Goal: Task Accomplishment & Management: Use online tool/utility

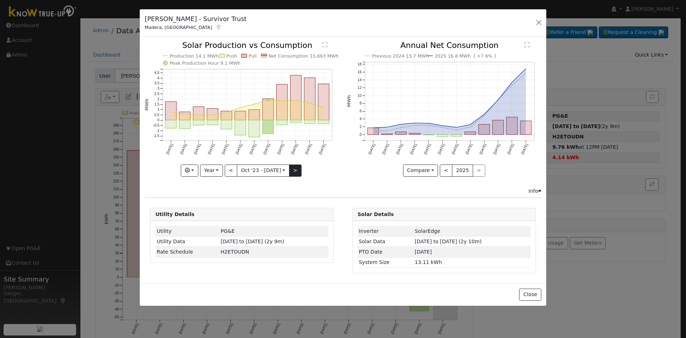
click at [294, 165] on button ">" at bounding box center [295, 170] width 13 height 12
type input "2024-10-01"
click at [538, 21] on button "button" at bounding box center [539, 23] width 10 height 10
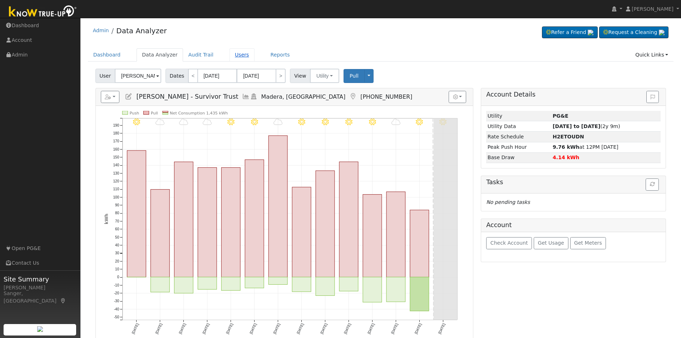
click at [232, 56] on link "Users" at bounding box center [241, 54] width 25 height 13
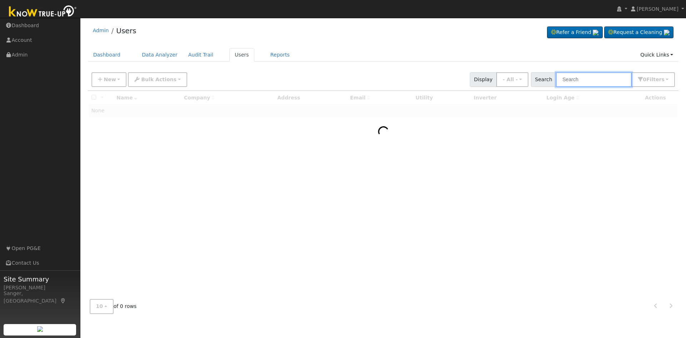
click at [589, 78] on input "text" at bounding box center [594, 79] width 76 height 15
paste input "[PERSON_NAME]"
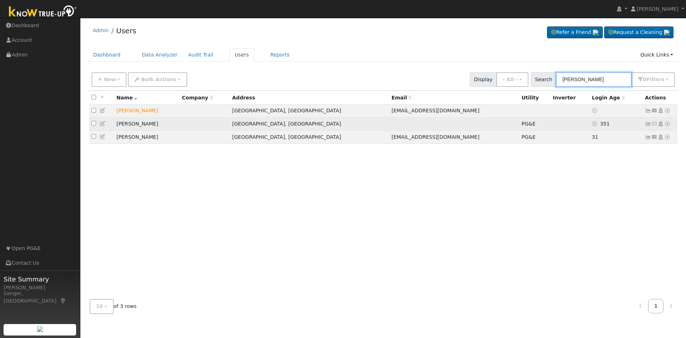
type input "Ballard"
click at [101, 124] on icon at bounding box center [103, 123] width 6 height 5
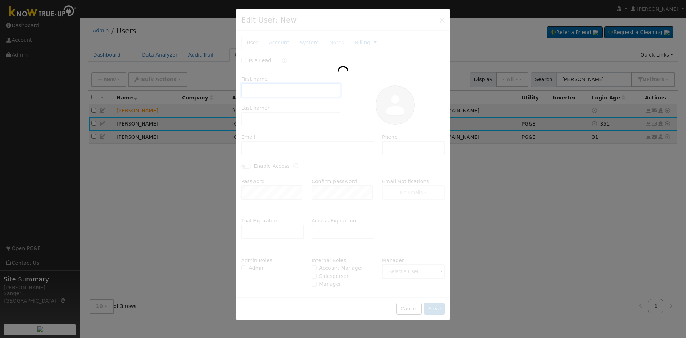
type input "Melinda"
type input "Ballard"
type input "5599943191"
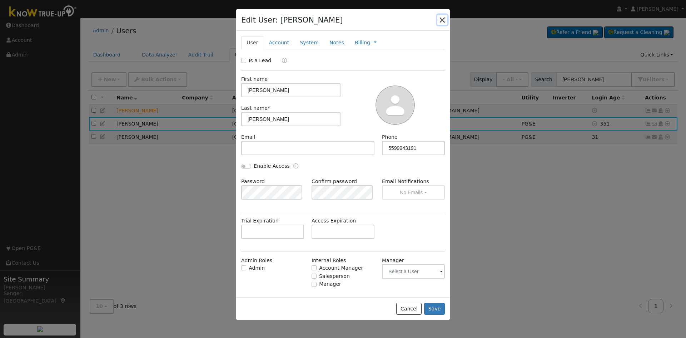
click at [443, 20] on button "button" at bounding box center [442, 20] width 10 height 10
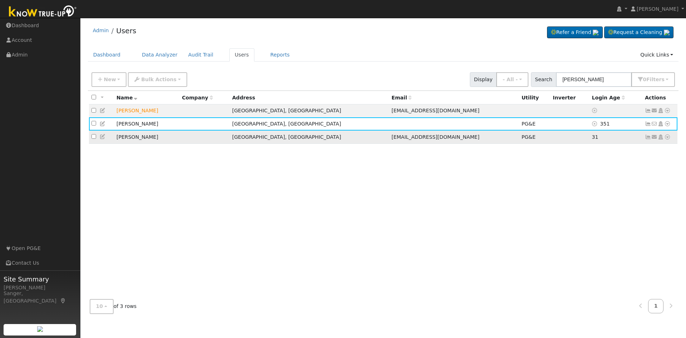
click at [101, 138] on icon at bounding box center [103, 136] width 6 height 5
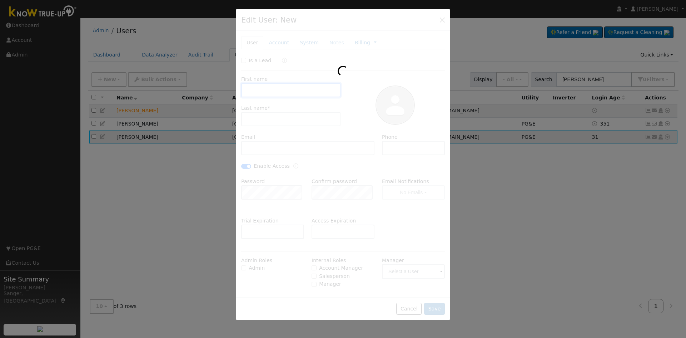
type input "Melinda"
type input "Ballard"
type input "melindaballard@ymail.com"
type input "5599943191"
checkbox input "true"
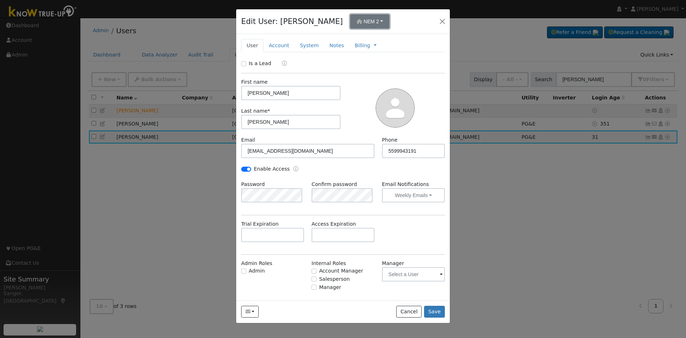
click at [353, 18] on button "NEM 2" at bounding box center [370, 21] width 40 height 14
click at [367, 39] on div "NEM 2" at bounding box center [363, 38] width 43 height 10
click at [435, 307] on button "Save" at bounding box center [434, 312] width 21 height 12
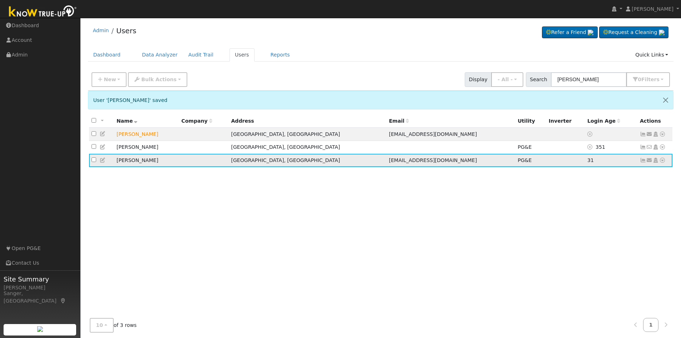
click at [661, 162] on icon at bounding box center [662, 160] width 6 height 5
click at [655, 172] on link "Data Analyzer" at bounding box center [639, 173] width 52 height 10
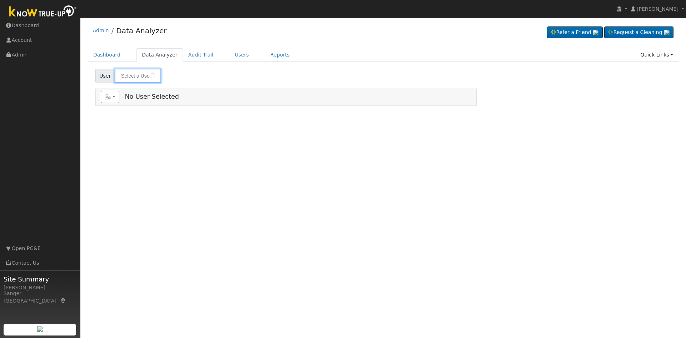
type input "[PERSON_NAME]"
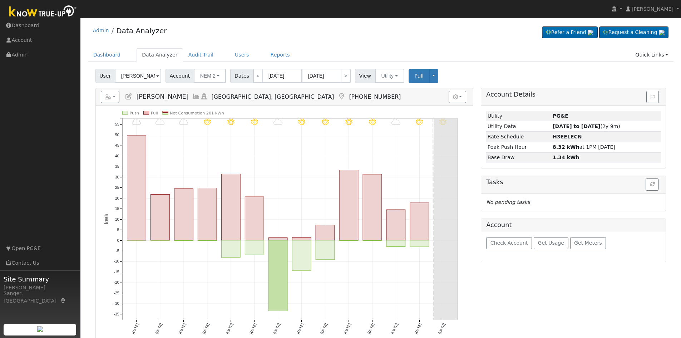
click at [192, 96] on icon at bounding box center [196, 96] width 8 height 6
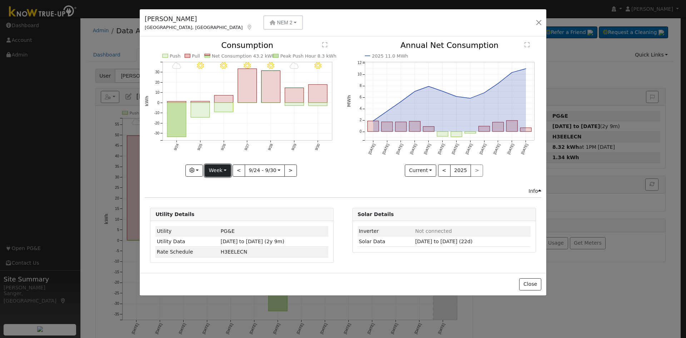
click at [218, 171] on button "Week" at bounding box center [218, 170] width 26 height 12
click at [223, 214] on link "Year" at bounding box center [230, 215] width 50 height 10
type input "2024-10-01"
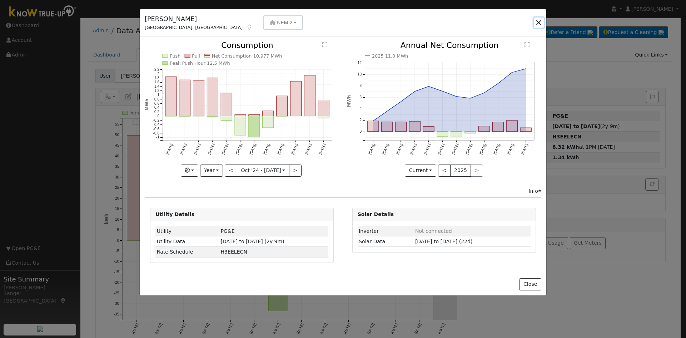
click at [538, 21] on button "button" at bounding box center [539, 23] width 10 height 10
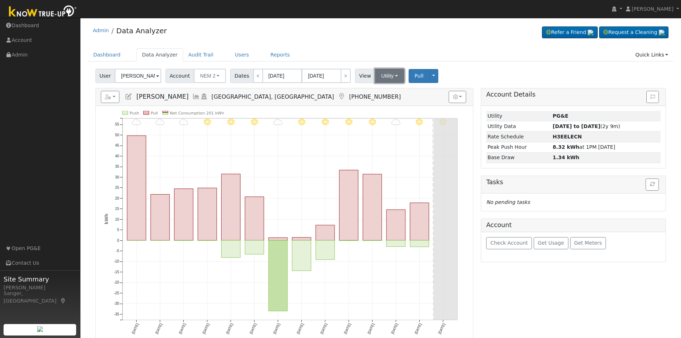
click at [389, 74] on button "Utility" at bounding box center [389, 76] width 29 height 14
click at [379, 56] on ul "Dashboard Data Analyzer Audit Trail Users Reports Quick Links Quick Add Quick C…" at bounding box center [381, 54] width 586 height 13
click at [229, 53] on link "Users" at bounding box center [241, 54] width 25 height 13
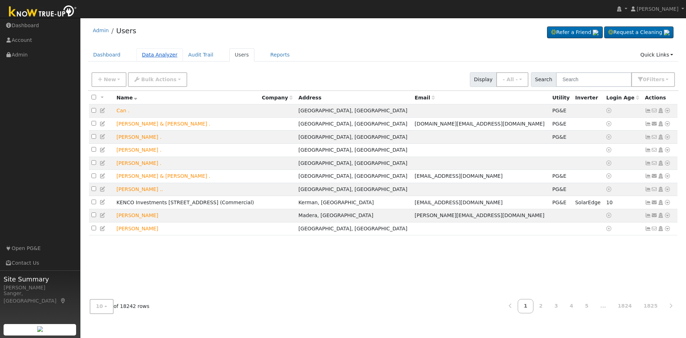
click at [157, 56] on link "Data Analyzer" at bounding box center [160, 54] width 46 height 13
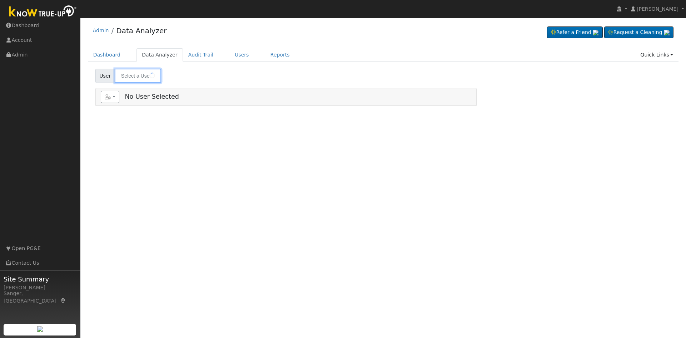
type input "[PERSON_NAME]"
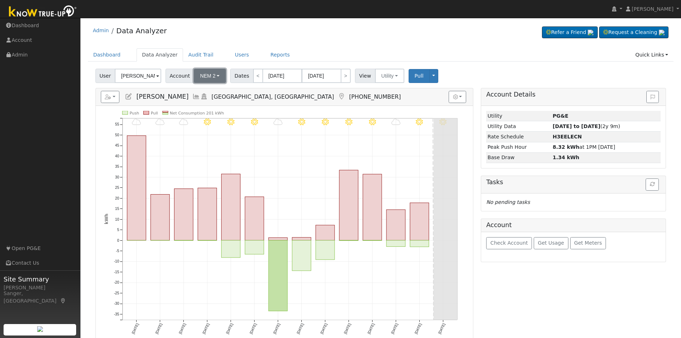
click at [202, 78] on span "NEM 2" at bounding box center [207, 76] width 15 height 6
click at [202, 111] on div "NEM 3" at bounding box center [218, 111] width 43 height 10
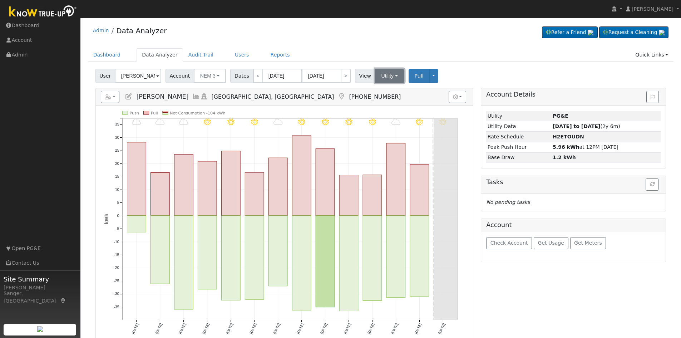
click at [378, 74] on button "Utility" at bounding box center [389, 76] width 29 height 14
click at [378, 56] on ul "Dashboard Data Analyzer Audit Trail Users Reports Quick Links Quick Add Quick C…" at bounding box center [381, 54] width 586 height 13
click at [192, 96] on icon at bounding box center [196, 96] width 8 height 6
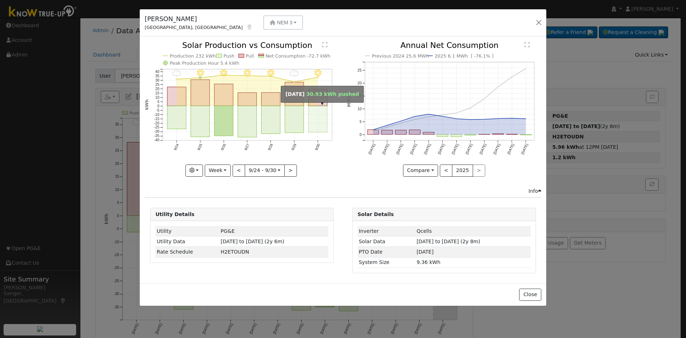
click at [311, 120] on rect "onclick=""" at bounding box center [318, 119] width 19 height 26
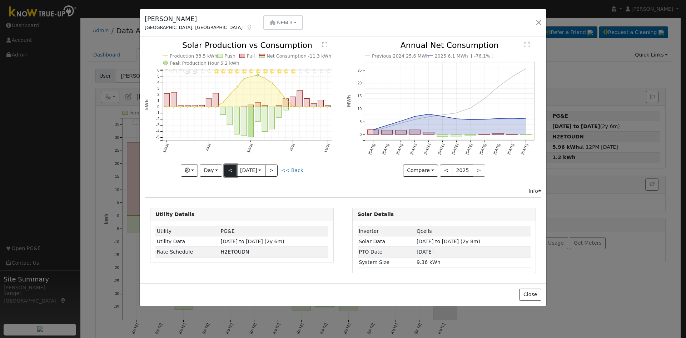
click at [229, 171] on button "<" at bounding box center [230, 170] width 13 height 12
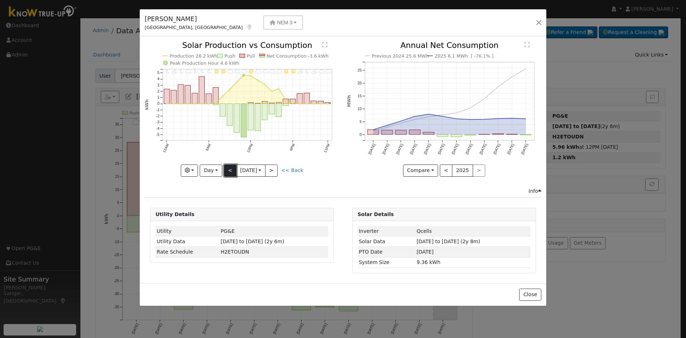
click at [229, 171] on button "<" at bounding box center [230, 170] width 13 height 12
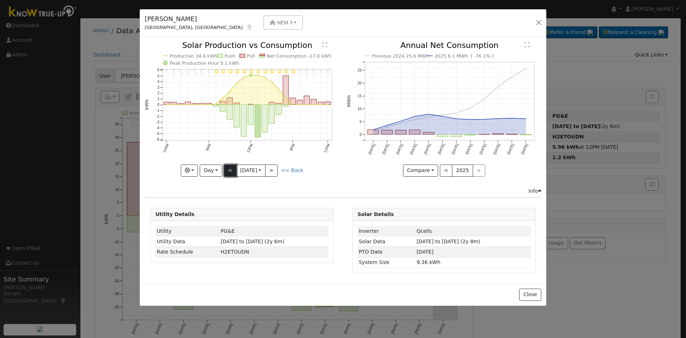
click at [229, 171] on button "<" at bounding box center [230, 170] width 13 height 12
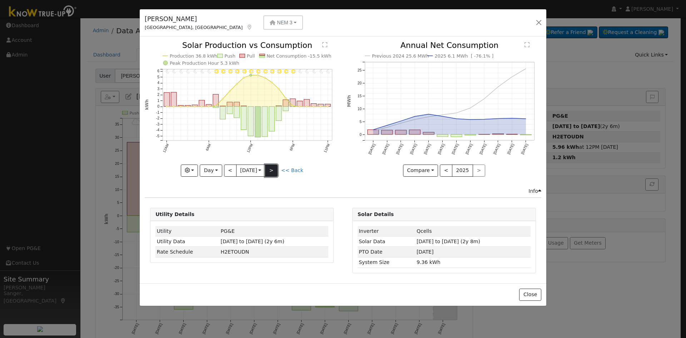
click at [274, 170] on button ">" at bounding box center [271, 170] width 13 height 12
click at [274, 170] on div at bounding box center [242, 108] width 194 height 135
click at [274, 170] on button ">" at bounding box center [271, 170] width 13 height 12
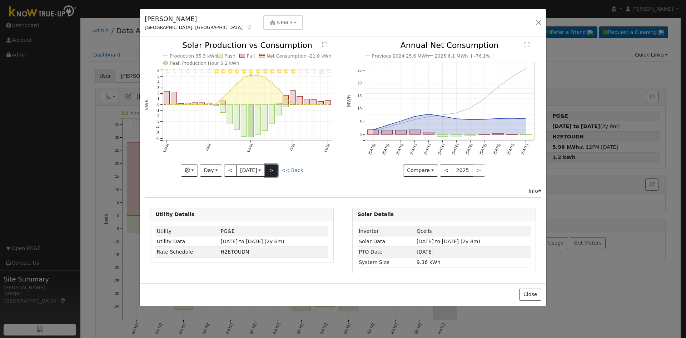
click at [274, 170] on button ">" at bounding box center [271, 170] width 13 height 12
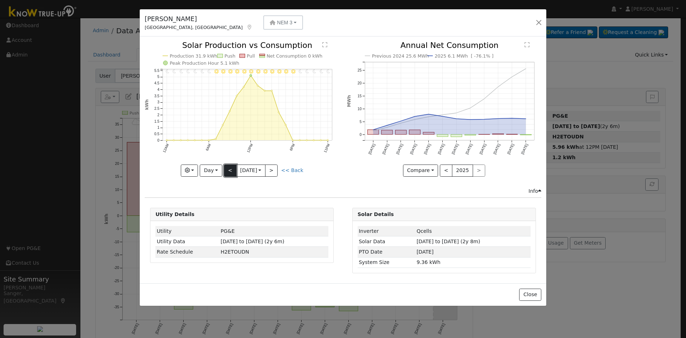
click at [227, 171] on button "<" at bounding box center [230, 170] width 13 height 12
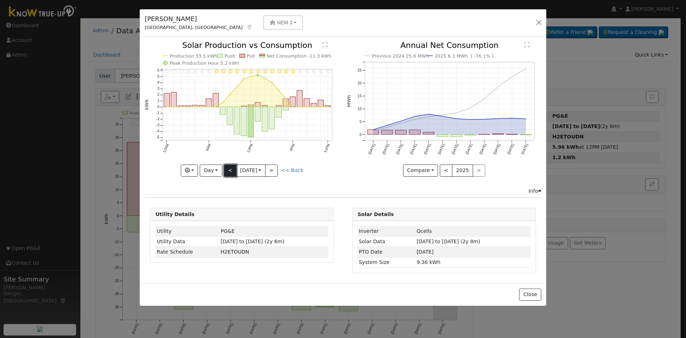
click at [227, 171] on button "<" at bounding box center [230, 170] width 13 height 12
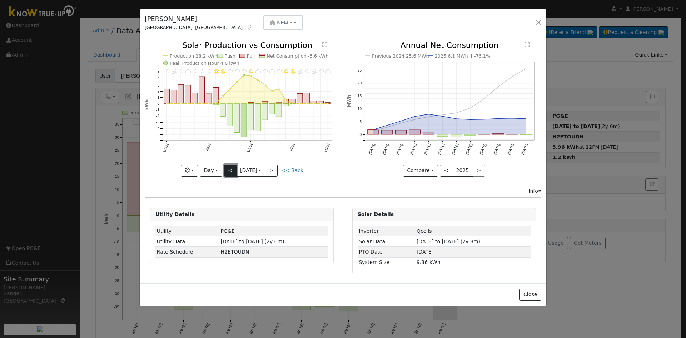
click at [228, 170] on button "<" at bounding box center [230, 170] width 13 height 12
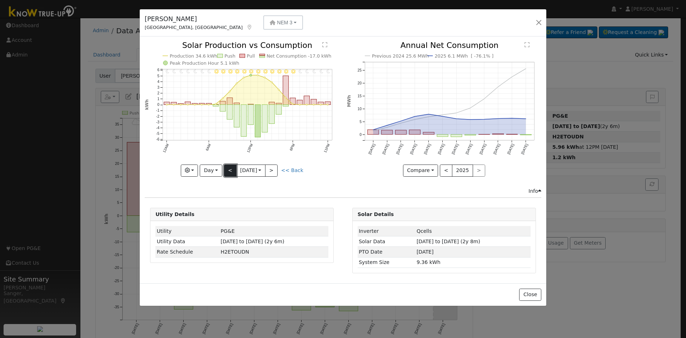
click at [228, 170] on button "<" at bounding box center [230, 170] width 13 height 12
click at [277, 22] on span "NEM 3" at bounding box center [284, 23] width 15 height 6
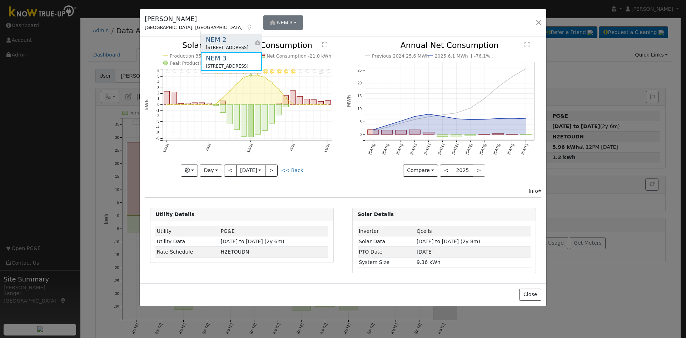
click at [222, 43] on div "NEM 2" at bounding box center [227, 40] width 43 height 10
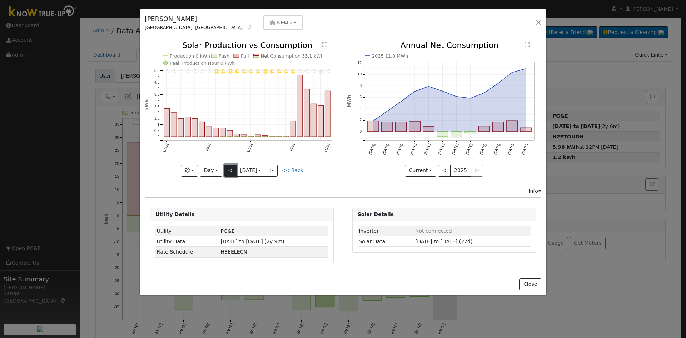
click at [232, 169] on button "<" at bounding box center [230, 170] width 13 height 12
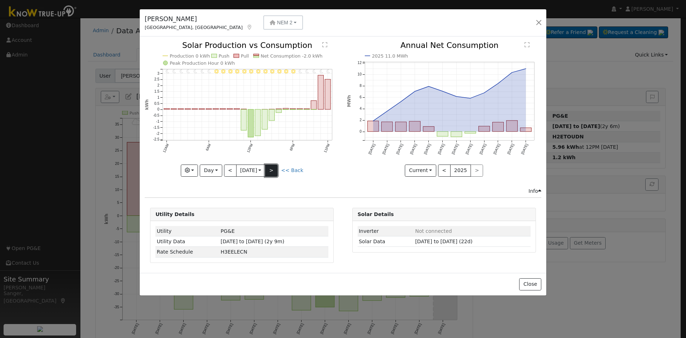
click at [276, 169] on button ">" at bounding box center [271, 170] width 13 height 12
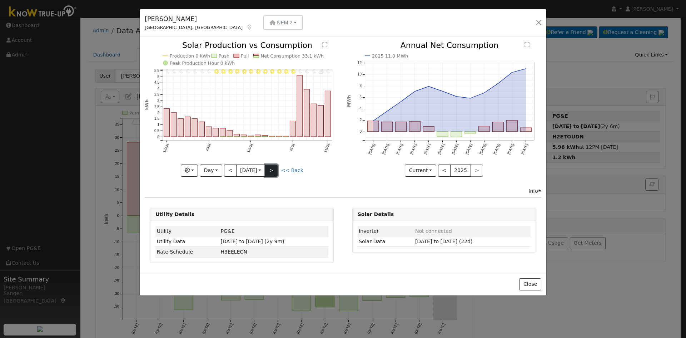
click at [276, 169] on button ">" at bounding box center [271, 170] width 13 height 12
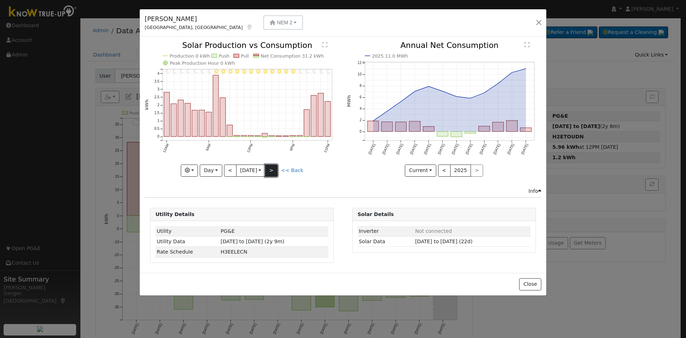
click at [276, 169] on button ">" at bounding box center [271, 170] width 13 height 12
type input "[DATE]"
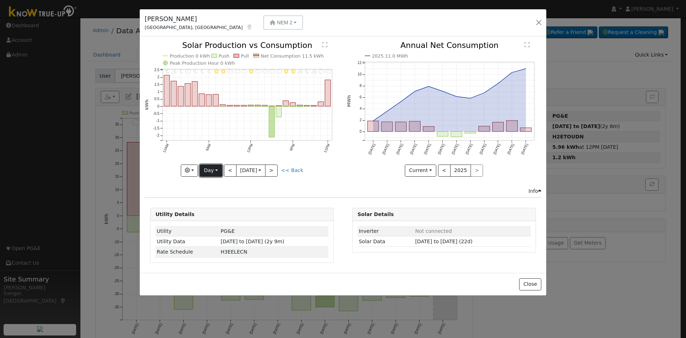
click at [210, 170] on button "Day" at bounding box center [211, 170] width 22 height 12
click at [342, 168] on div "11PM - MostlyCloudy 10PM - MostlyCloudy 9PM - PartlyCloudy 8PM - MostlyClear 7P…" at bounding box center [242, 113] width 202 height 145
click at [540, 21] on button "button" at bounding box center [539, 23] width 10 height 10
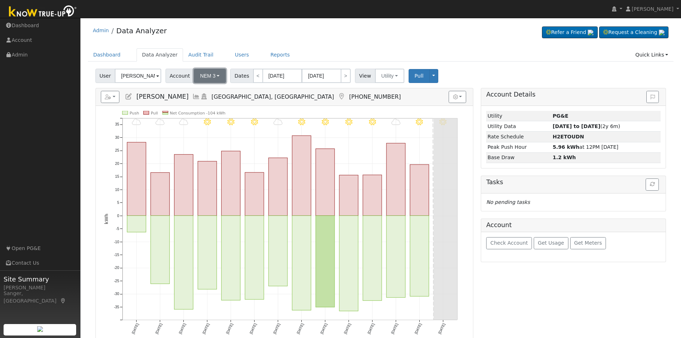
click at [204, 75] on span "NEM 3" at bounding box center [207, 76] width 15 height 6
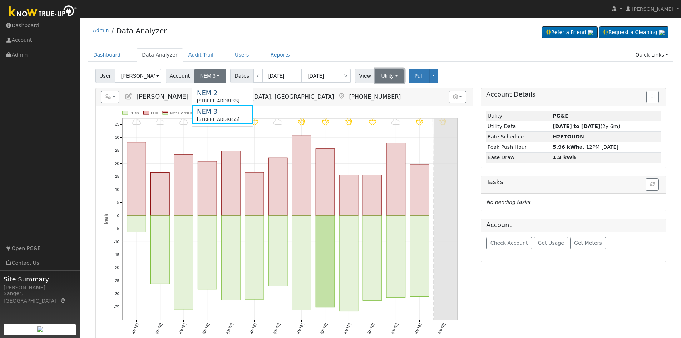
click at [379, 74] on button "Utility" at bounding box center [389, 76] width 29 height 14
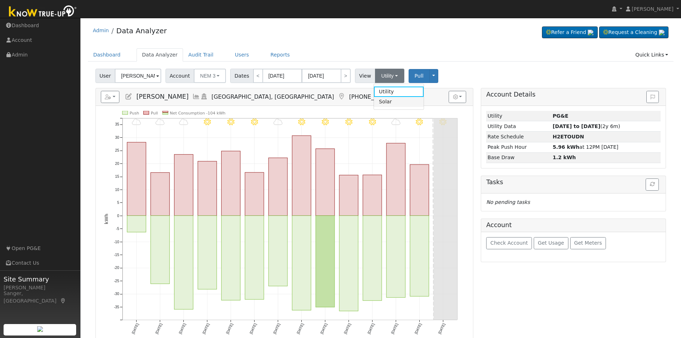
click at [380, 102] on link "Solar" at bounding box center [399, 102] width 50 height 10
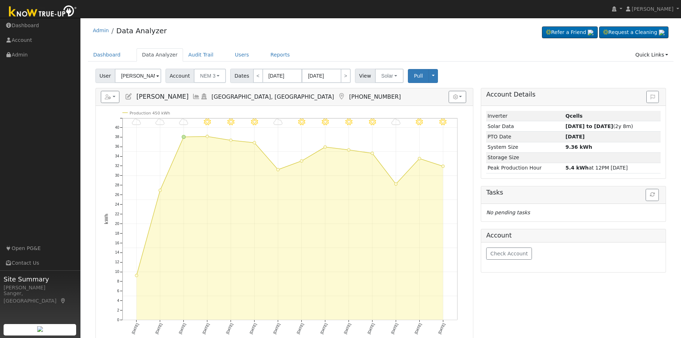
click at [192, 96] on icon at bounding box center [196, 96] width 8 height 6
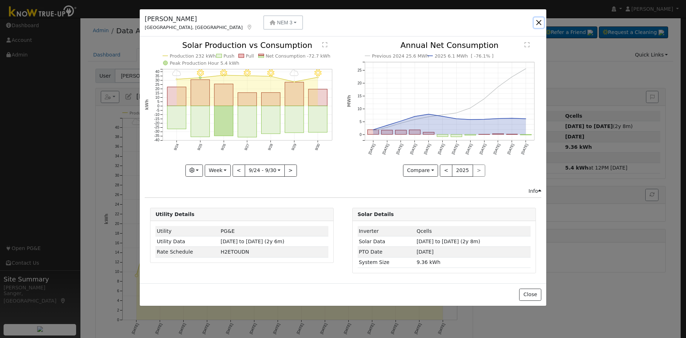
click at [539, 22] on button "button" at bounding box center [539, 23] width 10 height 10
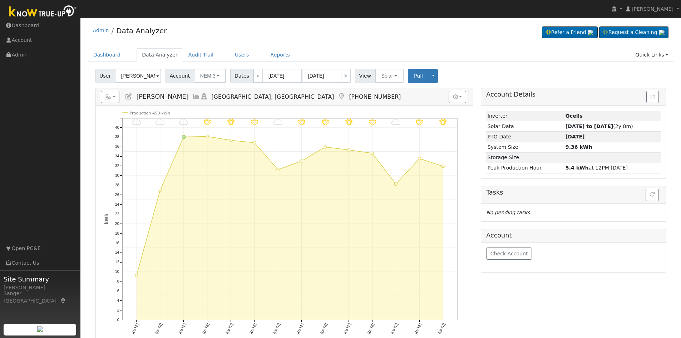
click at [192, 96] on icon at bounding box center [196, 96] width 8 height 6
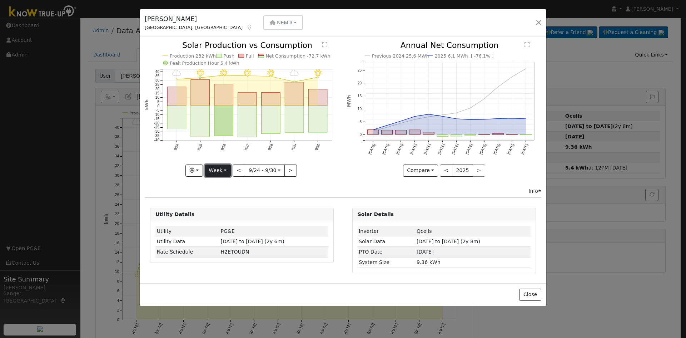
click at [221, 169] on button "Week" at bounding box center [218, 170] width 26 height 12
click at [225, 206] on link "Month" at bounding box center [230, 205] width 50 height 10
type input "[DATE]"
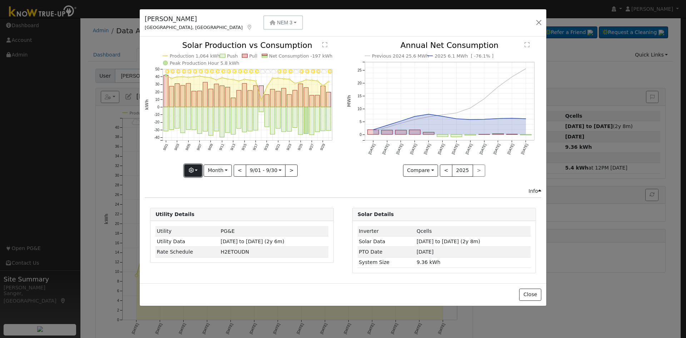
click at [192, 172] on icon "button" at bounding box center [191, 170] width 5 height 5
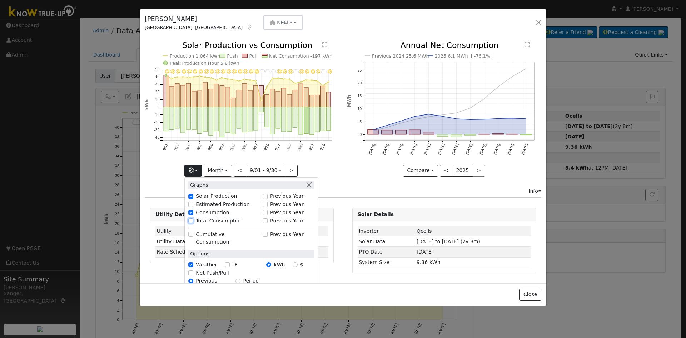
click at [192, 220] on input "Total Consumption" at bounding box center [190, 220] width 5 height 5
checkbox input "true"
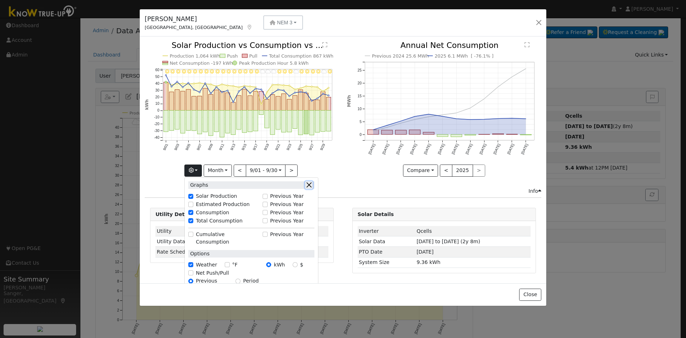
click at [312, 183] on button "button" at bounding box center [309, 185] width 8 height 8
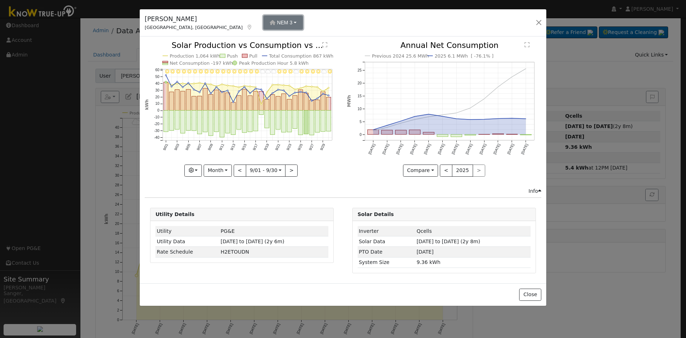
click at [277, 22] on span "NEM 3" at bounding box center [284, 23] width 15 height 6
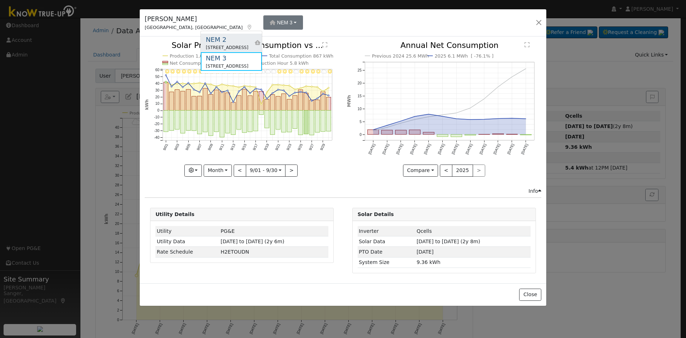
click at [223, 44] on div "[STREET_ADDRESS]" at bounding box center [227, 47] width 43 height 6
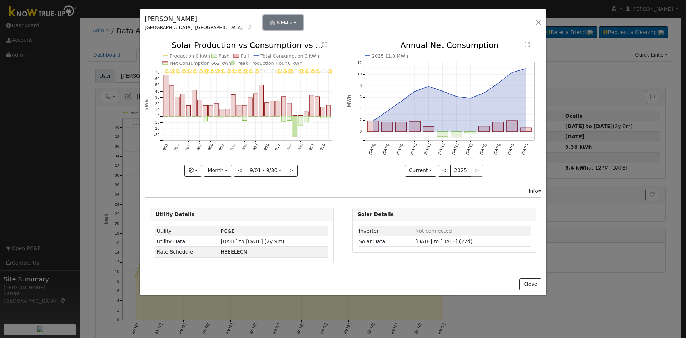
click at [277, 23] on span "NEM 2" at bounding box center [284, 23] width 15 height 6
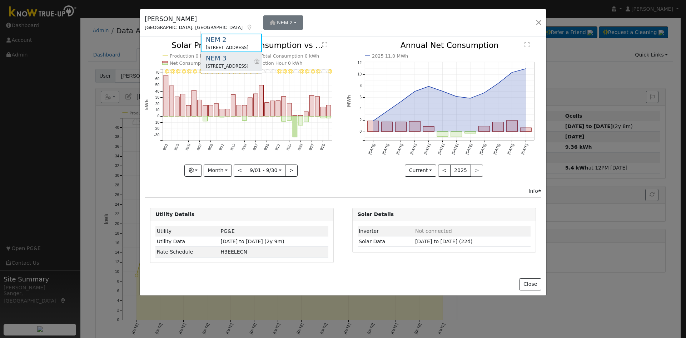
click at [221, 58] on div "NEM 3" at bounding box center [227, 58] width 43 height 10
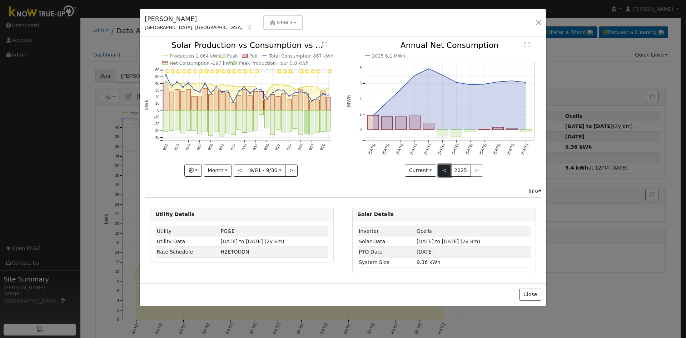
click at [442, 167] on button "<" at bounding box center [444, 170] width 13 height 12
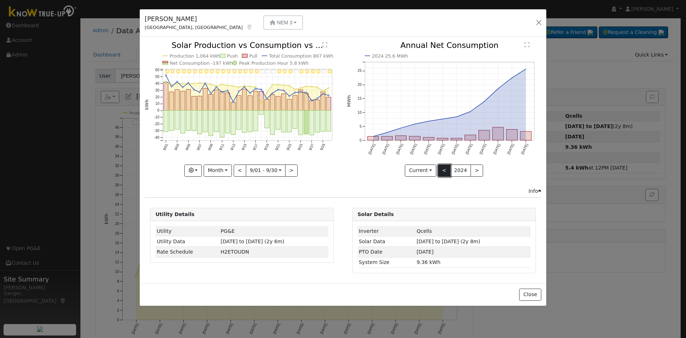
click at [442, 169] on button "<" at bounding box center [444, 170] width 13 height 12
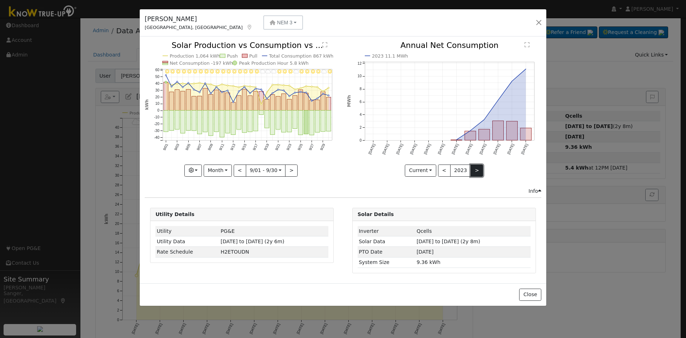
click at [474, 169] on button ">" at bounding box center [477, 170] width 13 height 12
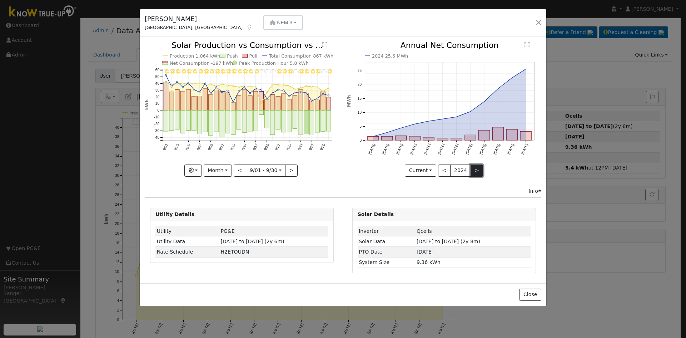
click at [474, 169] on button ">" at bounding box center [477, 170] width 13 height 12
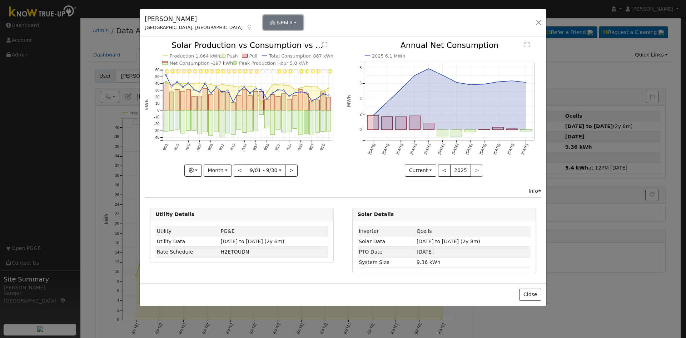
click at [277, 20] on span "NEM 3" at bounding box center [284, 23] width 15 height 6
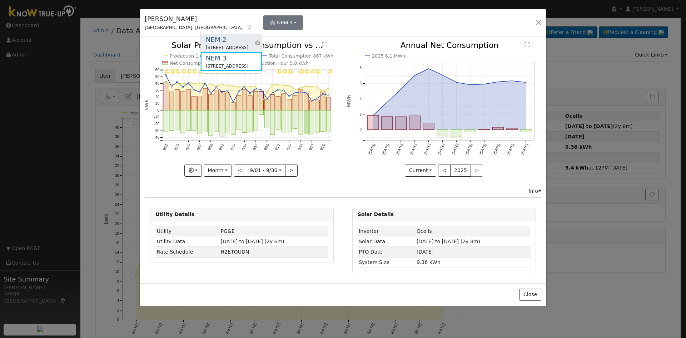
click at [223, 37] on div "NEM 2" at bounding box center [227, 40] width 43 height 10
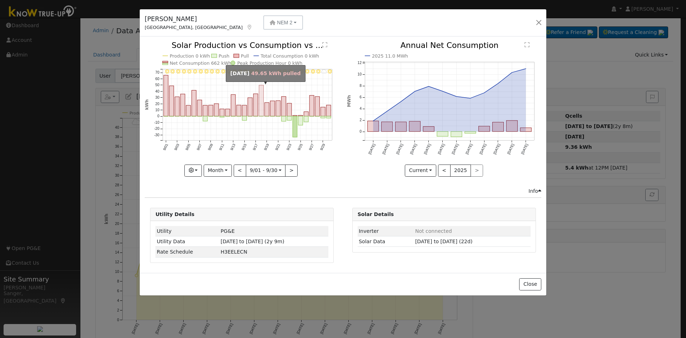
click at [263, 106] on rect "onclick=""" at bounding box center [261, 100] width 5 height 31
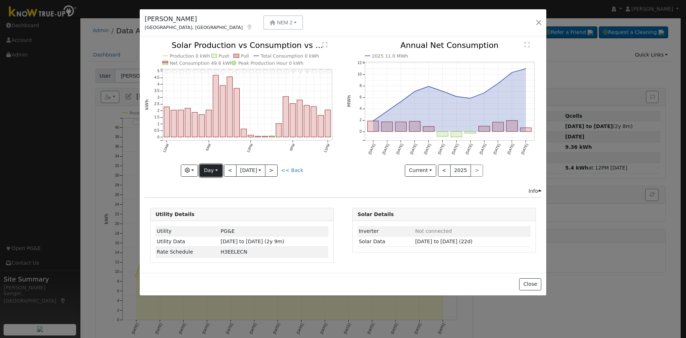
click at [208, 171] on button "Day" at bounding box center [211, 170] width 22 height 12
click at [217, 205] on link "Month" at bounding box center [225, 205] width 50 height 10
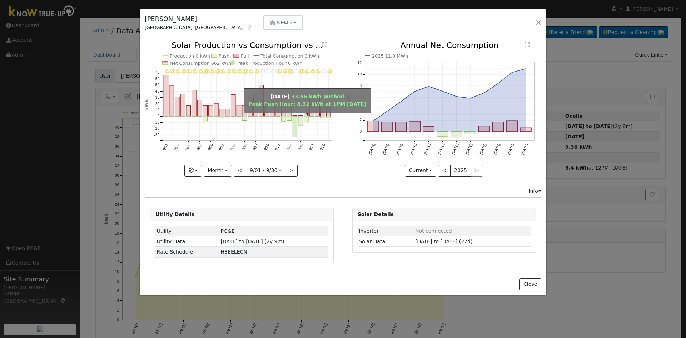
click at [294, 129] on rect "onclick=""" at bounding box center [295, 126] width 5 height 21
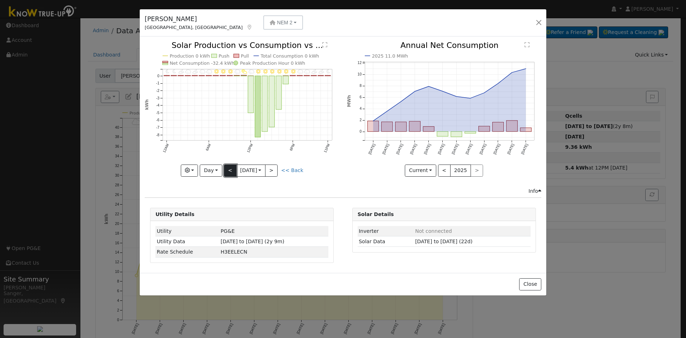
click at [228, 168] on button "<" at bounding box center [230, 170] width 13 height 12
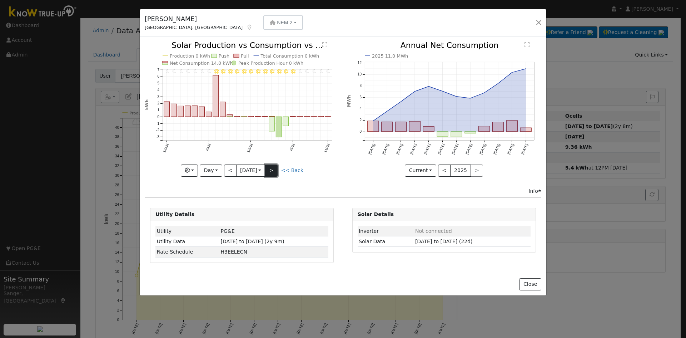
click at [274, 170] on button ">" at bounding box center [271, 170] width 13 height 12
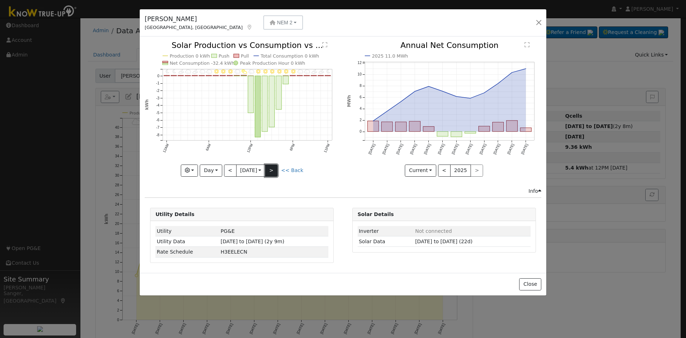
click at [274, 170] on button ">" at bounding box center [271, 170] width 13 height 12
click at [275, 169] on button ">" at bounding box center [271, 170] width 13 height 12
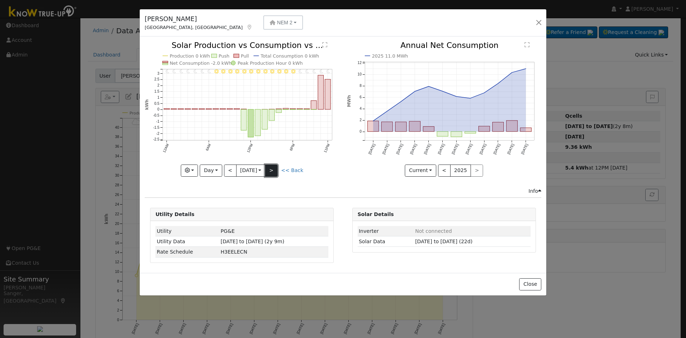
click at [273, 169] on button ">" at bounding box center [271, 170] width 13 height 12
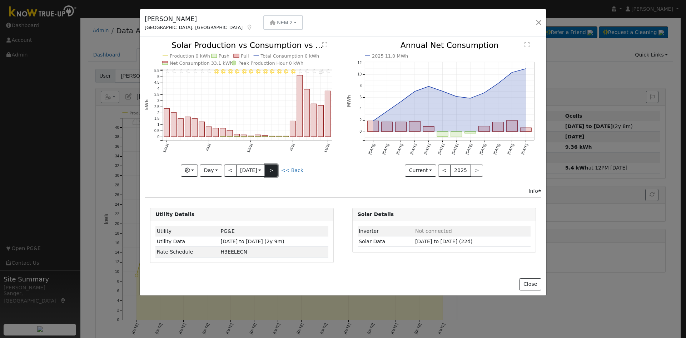
click at [273, 169] on button ">" at bounding box center [271, 170] width 13 height 12
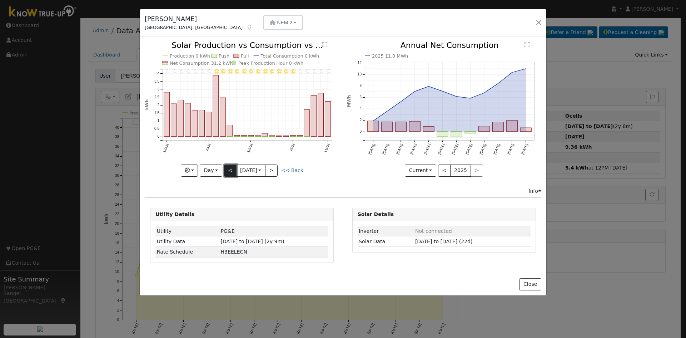
click at [228, 166] on button "<" at bounding box center [230, 170] width 13 height 12
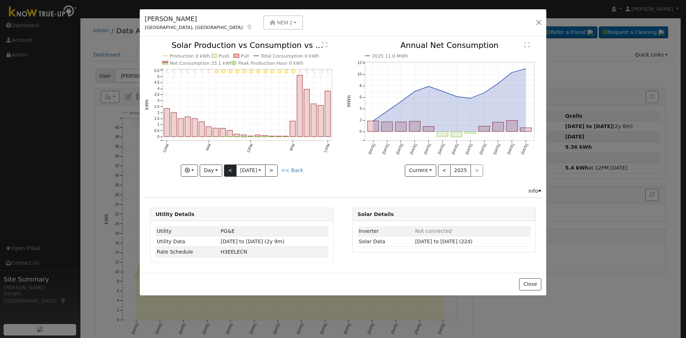
click at [228, 166] on div "11PM - MostlyClear 10PM - PartlyCloudy 9PM - MostlyClear 8PM - MostlyClear 7PM …" at bounding box center [242, 108] width 194 height 135
click at [228, 166] on button "<" at bounding box center [230, 170] width 13 height 12
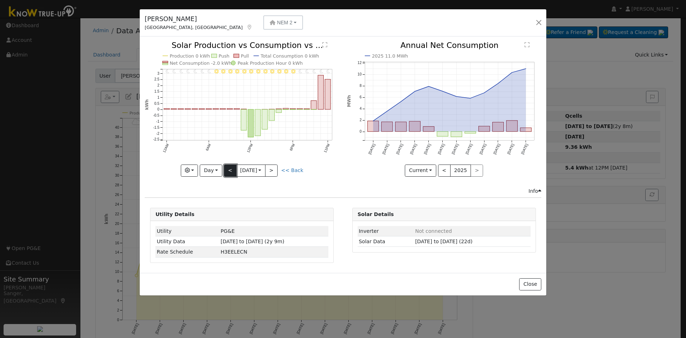
click at [229, 168] on button "<" at bounding box center [230, 170] width 13 height 12
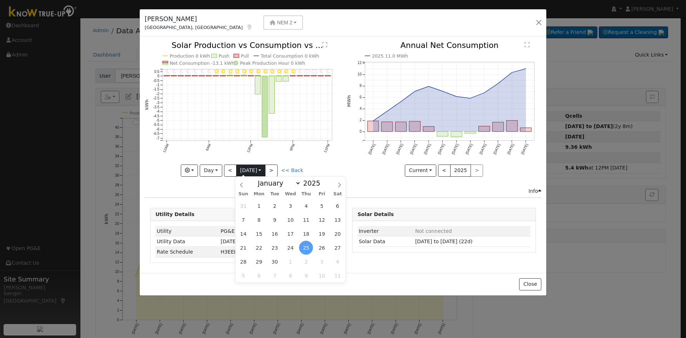
click at [243, 168] on input "[DATE]" at bounding box center [251, 170] width 29 height 11
click at [243, 218] on span "7" at bounding box center [243, 220] width 14 height 14
type input "[DATE]"
